Goal: Contribute content: Contribute content

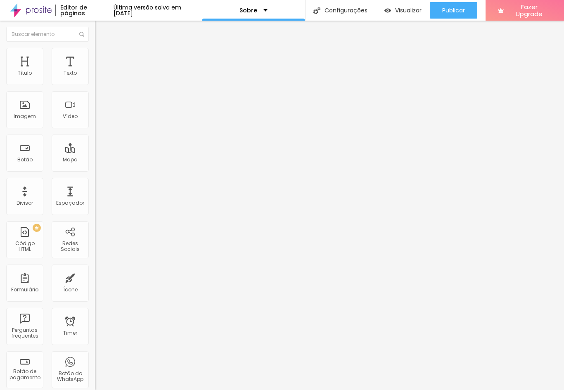
click at [95, 71] on span "Trocar imagem" at bounding box center [117, 67] width 45 height 7
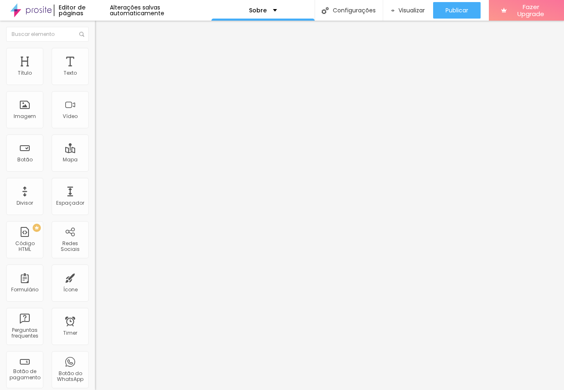
click at [95, 129] on span "Original" at bounding box center [105, 125] width 20 height 7
click at [95, 144] on span "Quadrado" at bounding box center [108, 140] width 27 height 7
click at [95, 138] on div "Padrão 4:3" at bounding box center [142, 135] width 95 height 5
click at [95, 134] on span "Cinema" at bounding box center [105, 130] width 21 height 7
click at [95, 152] on span "Original" at bounding box center [105, 148] width 20 height 7
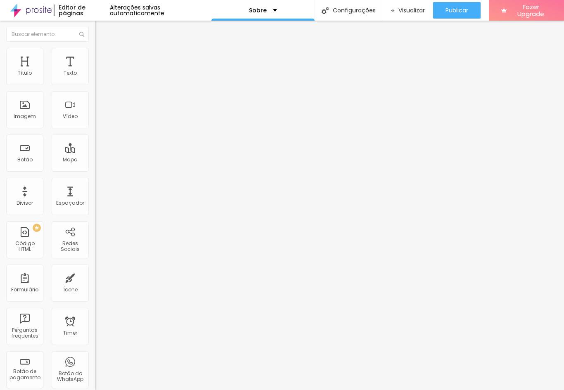
click at [95, 52] on img at bounding box center [98, 51] width 7 height 7
type input "55"
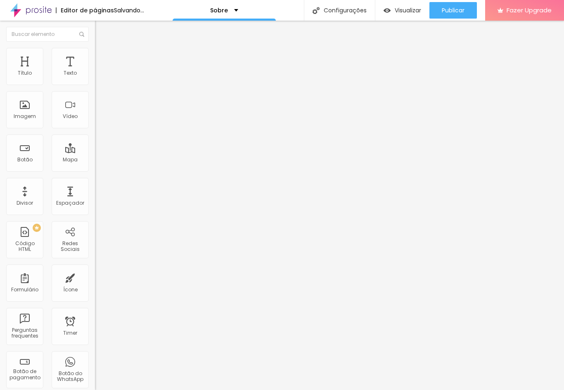
type input "55"
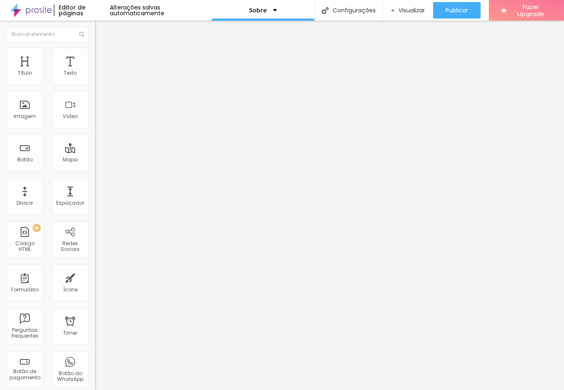
type input "104"
type input "102"
type input "100"
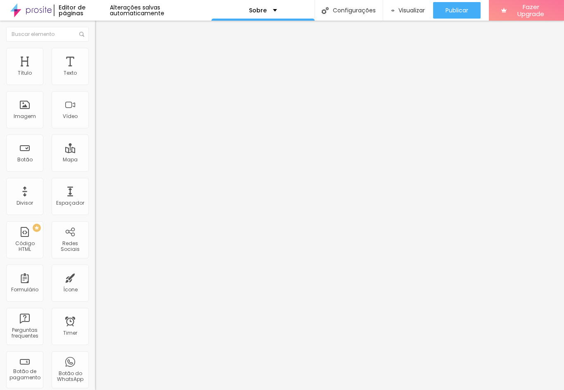
type input "100"
type input "99"
type input "95"
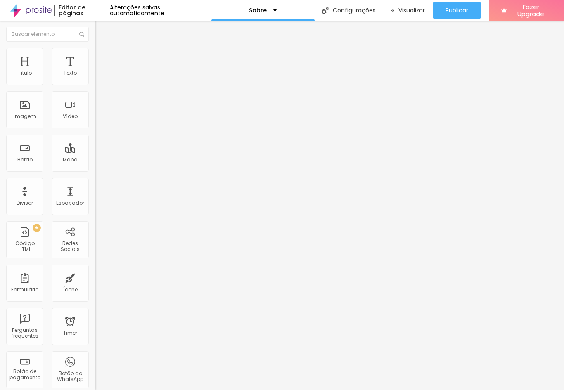
type input "87"
type input "79"
type input "74"
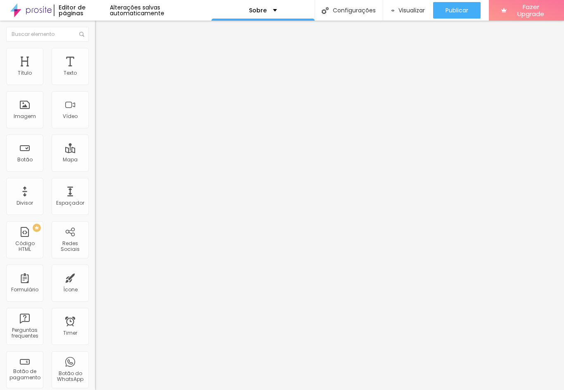
type input "74"
type input "71"
type input "69"
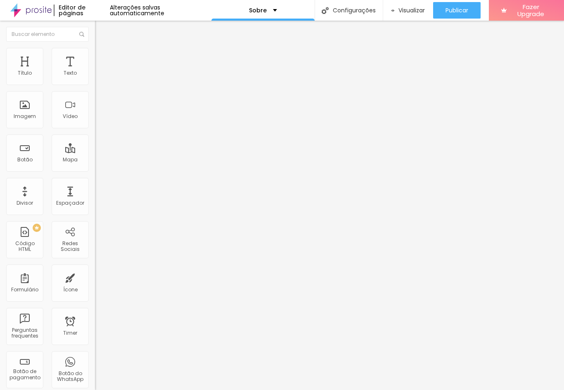
type input "67"
type input "66"
type input "67"
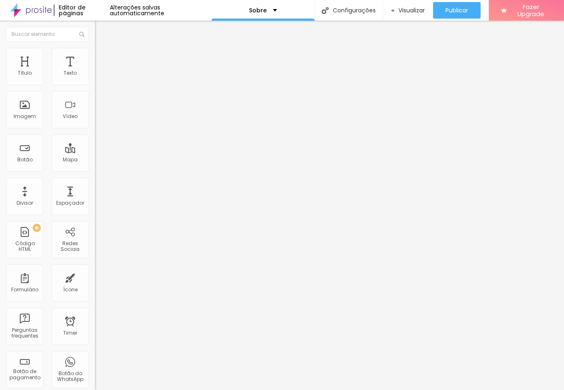
type input "67"
type input "69"
type input "71"
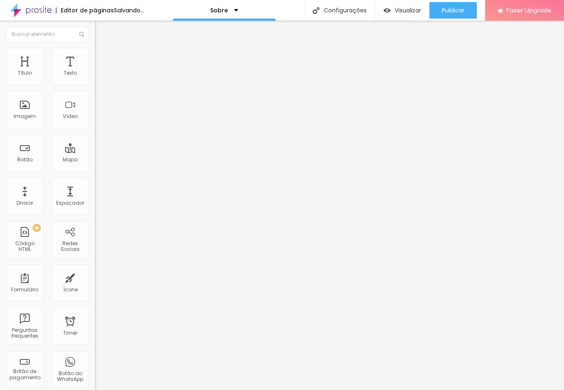
type input "74"
type input "76"
type input "79"
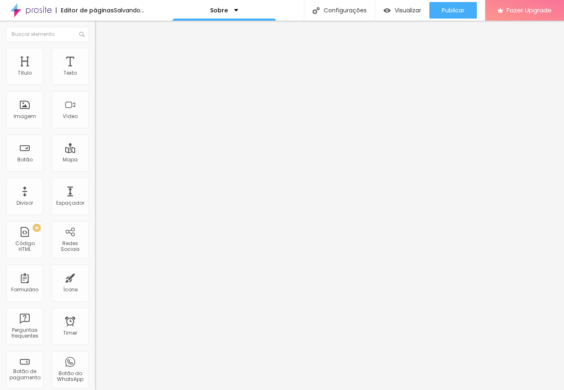
type input "79"
type input "91"
type input "97"
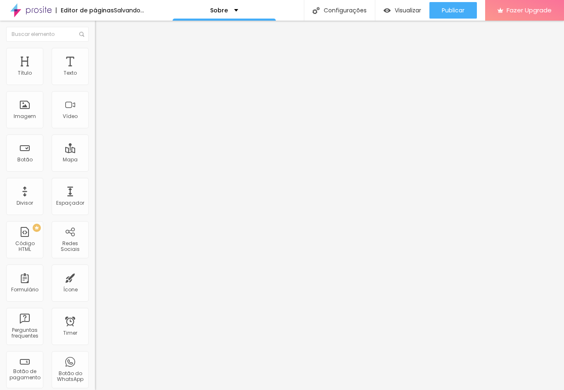
type input "100"
type input "102"
type input "104"
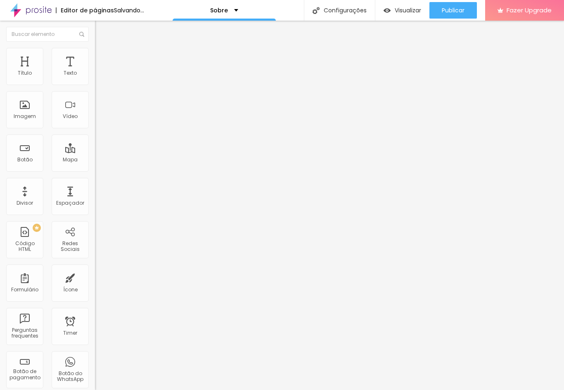
type input "104"
type input "105"
type input "107"
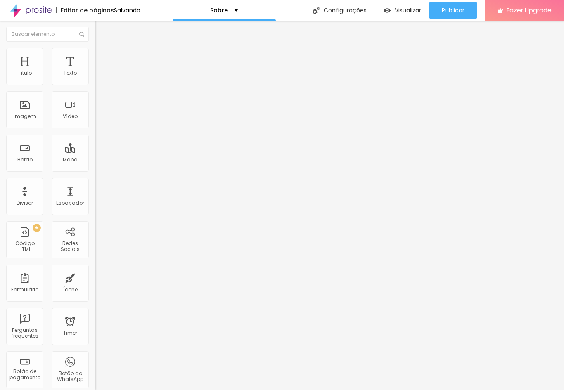
type input "110"
type input "117"
type input "122"
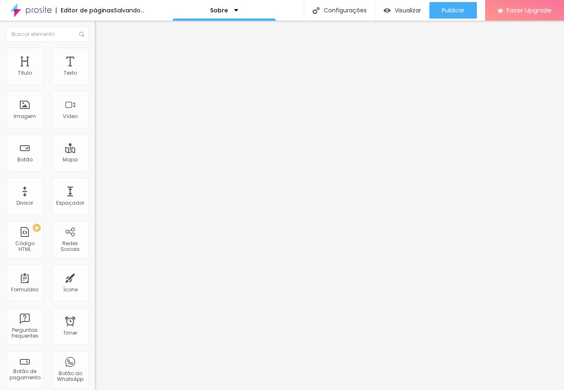
type input "122"
type input "125"
type input "128"
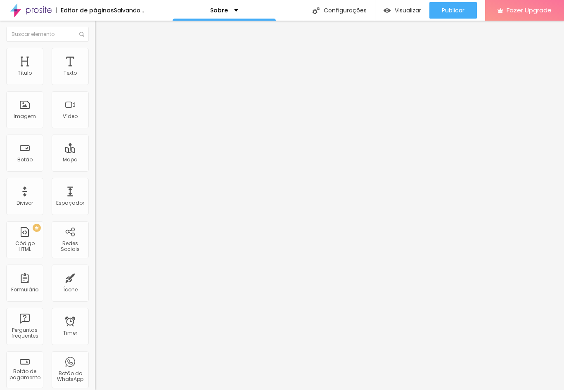
type input "130"
type input "132"
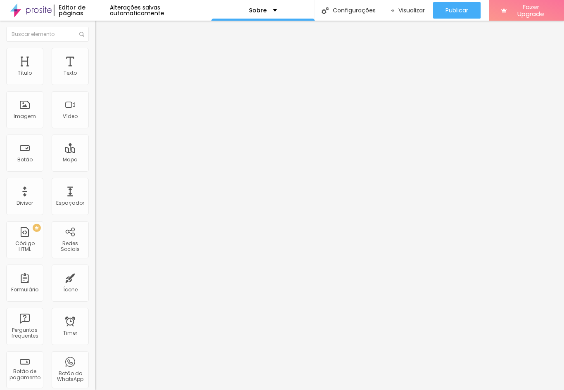
type input "133"
type input "135"
type input "137"
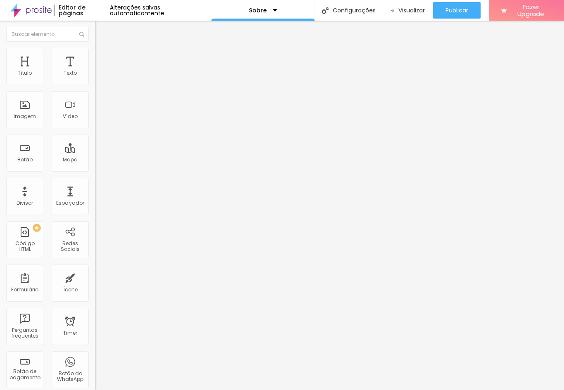
type input "137"
type input "140"
type input "146"
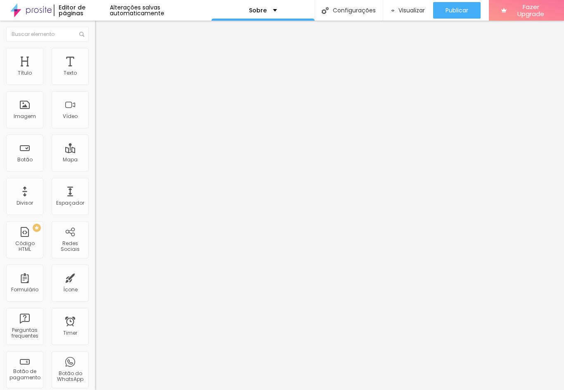
type input "156"
type input "166"
type input "174"
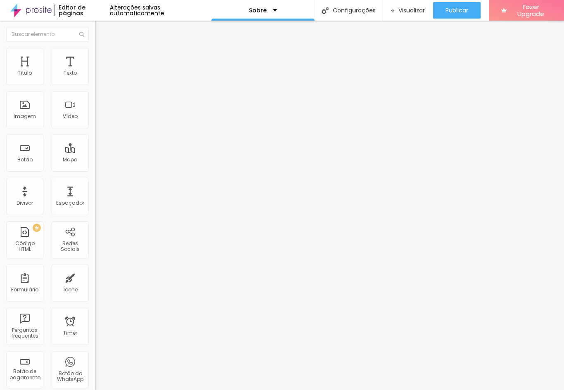
type input "174"
type input "179"
type input "184"
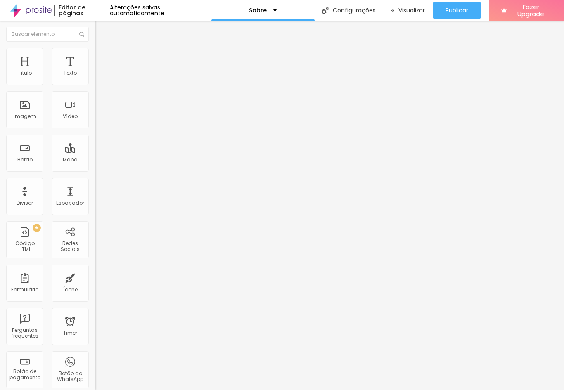
type input "188"
type input "191"
type input "193"
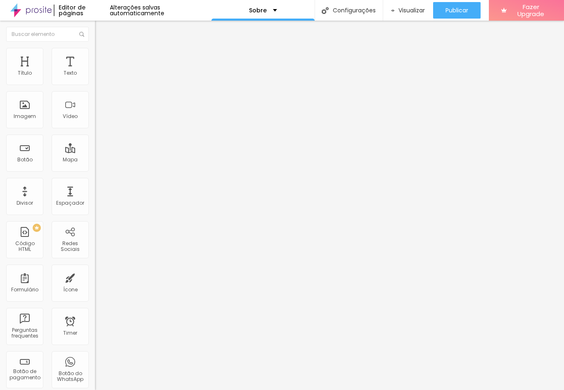
type input "193"
type input "194"
type input "196"
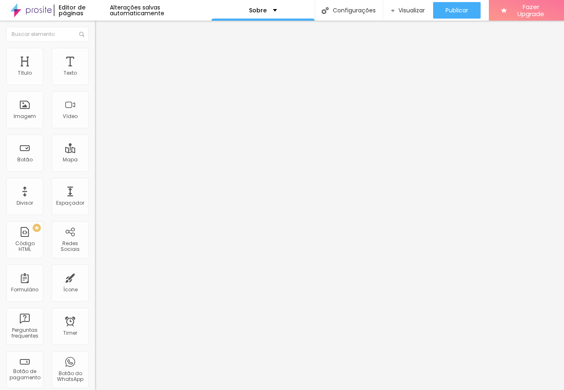
type input "199"
type input "200"
type input "196"
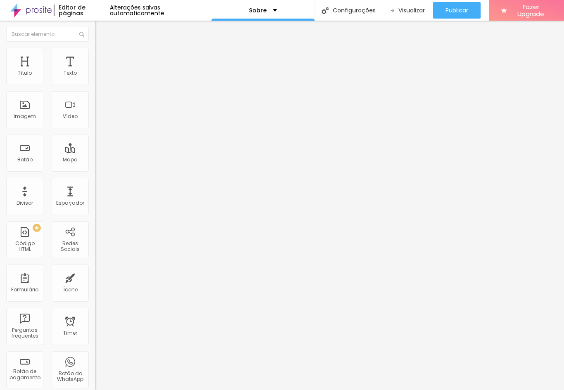
type input "196"
type input "194"
type input "191"
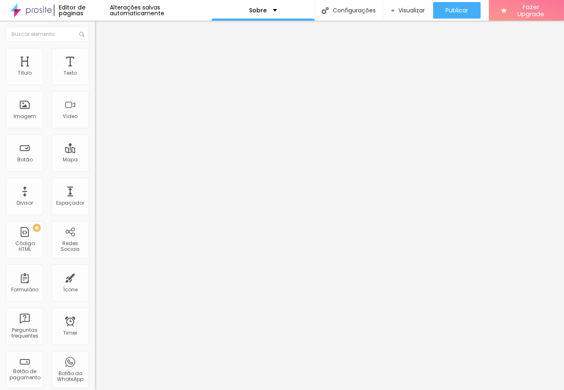
type input "189"
type input "188"
type input "186"
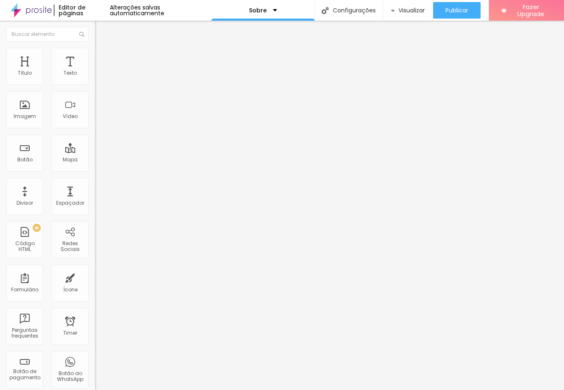
type input "186"
type input "184"
type input "183"
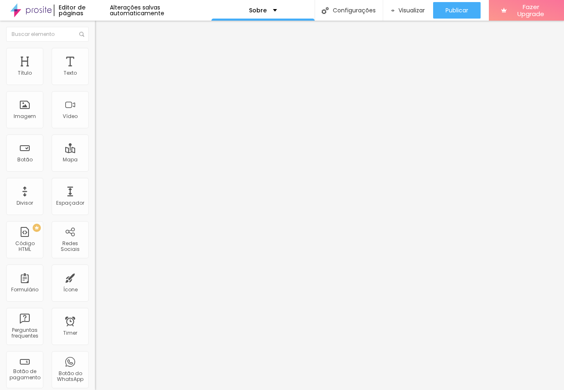
type input "179"
type input "173"
type input "166"
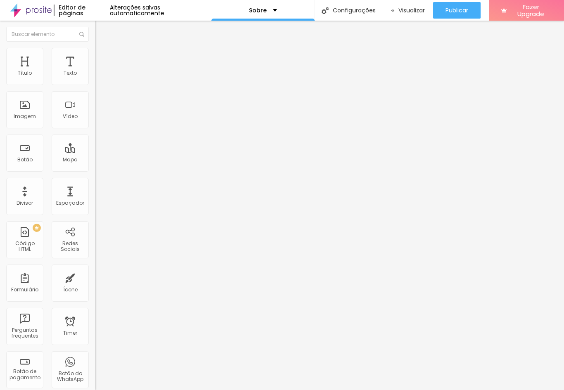
type input "166"
type input "163"
type input "161"
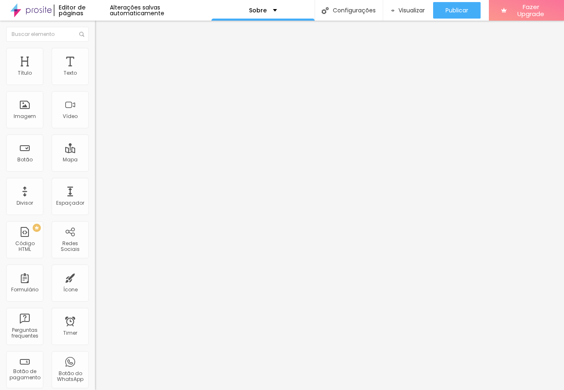
type input "160"
type input "158"
type input "156"
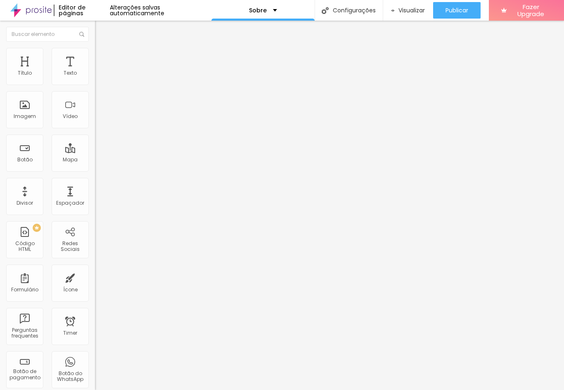
type input "156"
type input "155"
type input "153"
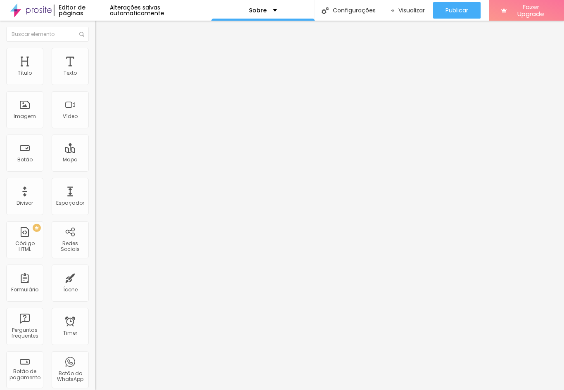
type input "151"
type input "150"
type input "148"
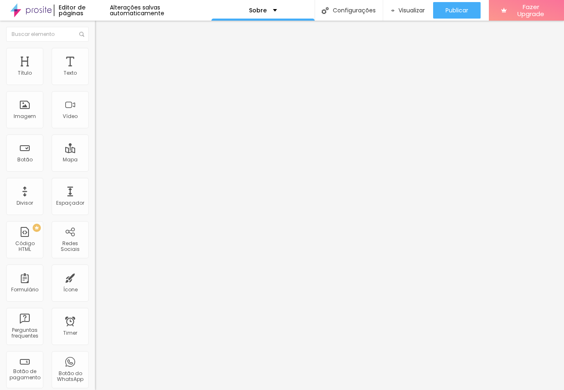
type input "148"
type input "146"
type input "145"
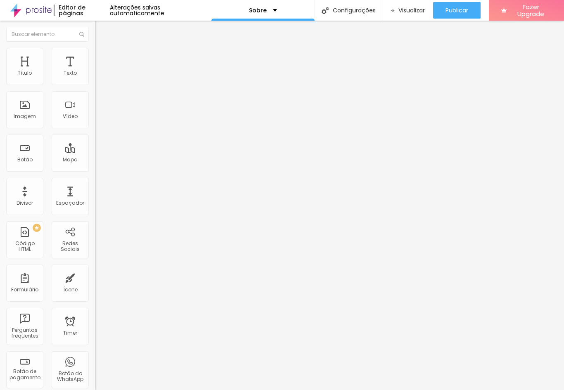
type input "143"
type input "142"
type input "140"
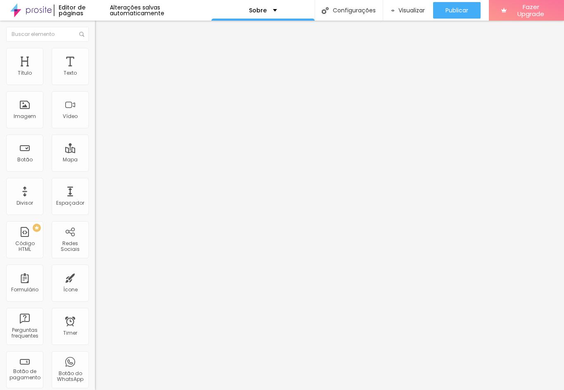
type input "140"
type input "138"
type input "137"
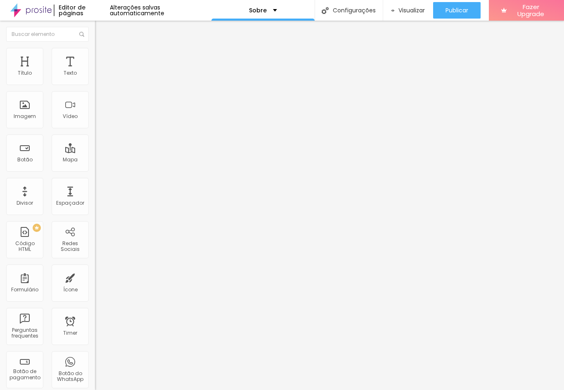
type input "135"
type input "133"
type input "132"
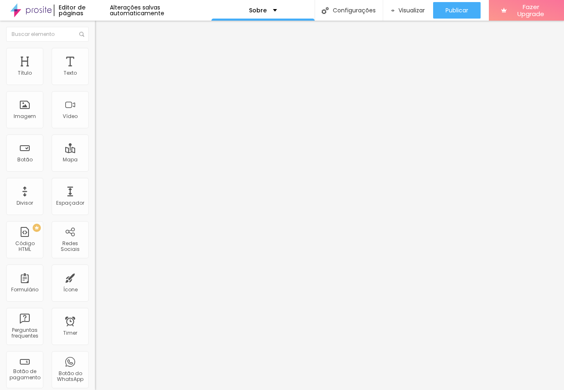
type input "132"
type input "130"
type input "128"
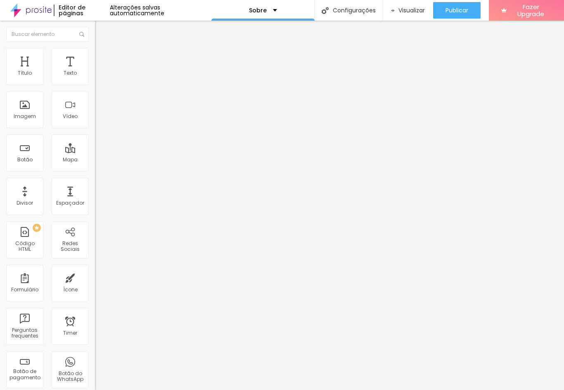
type input "127"
type input "125"
type input "123"
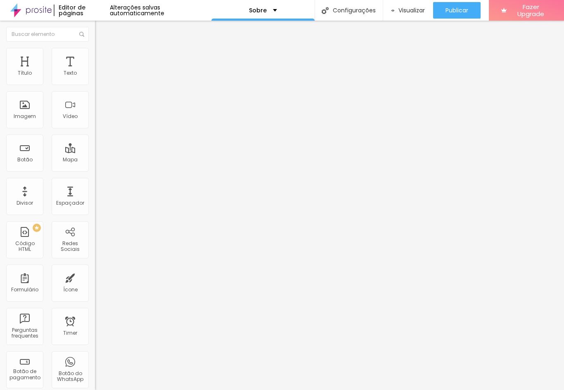
type input "123"
type input "122"
type input "120"
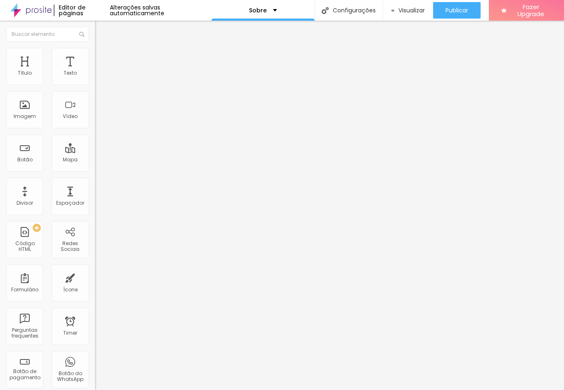
type input "118"
type input "117"
type input "115"
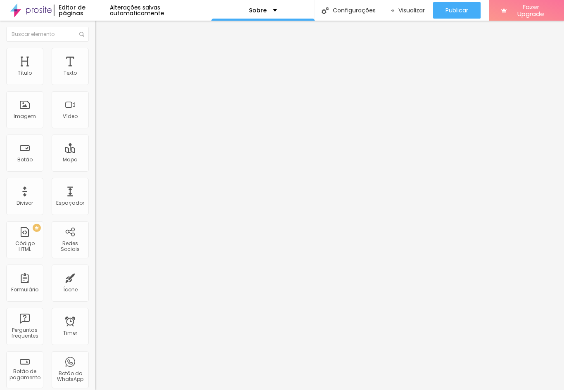
type input "115"
type input "114"
type input "112"
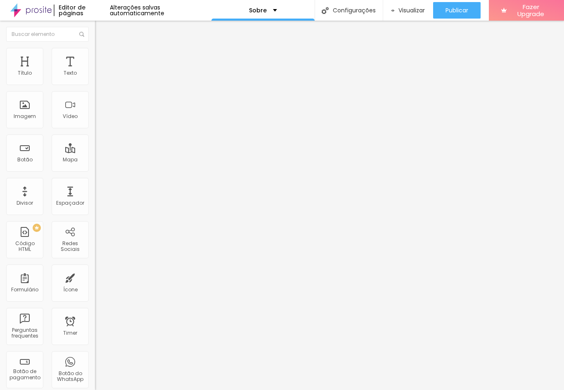
type input "109"
type input "107"
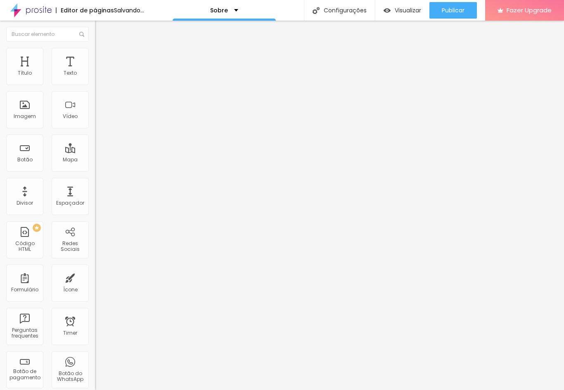
type input "105"
type input "104"
type input "102"
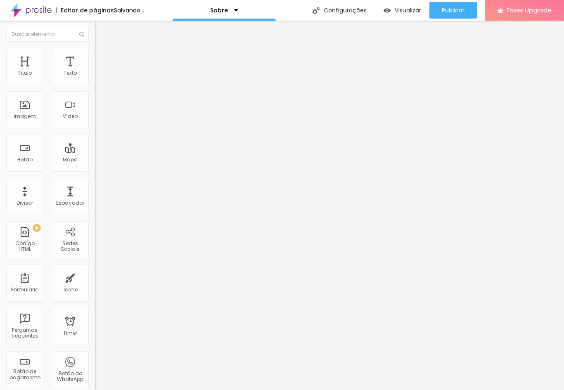
type input "102"
type input "100"
type input "99"
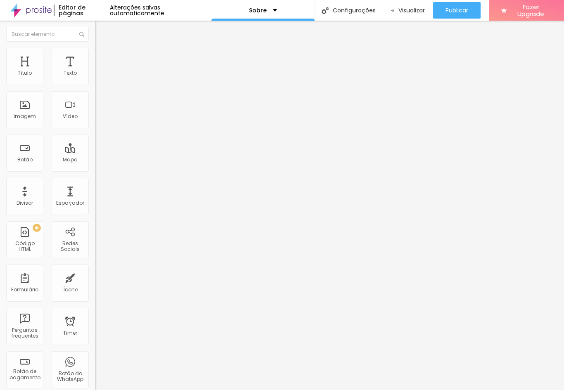
click at [95, 56] on img at bounding box center [98, 59] width 7 height 7
click at [467, 11] on span "Publicar" at bounding box center [457, 10] width 23 height 7
click at [436, 61] on link "Visualizar página" at bounding box center [436, 63] width 74 height 5
click at [101, 30] on img "button" at bounding box center [104, 30] width 7 height 7
